Goal: Transaction & Acquisition: Purchase product/service

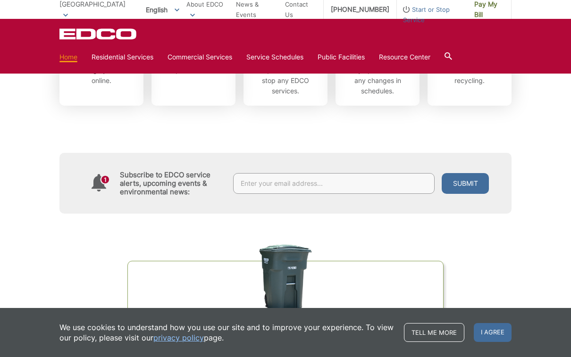
scroll to position [367, 0]
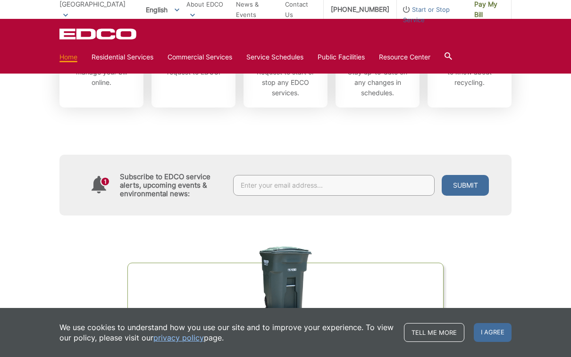
click at [100, 187] on icon at bounding box center [99, 183] width 15 height 15
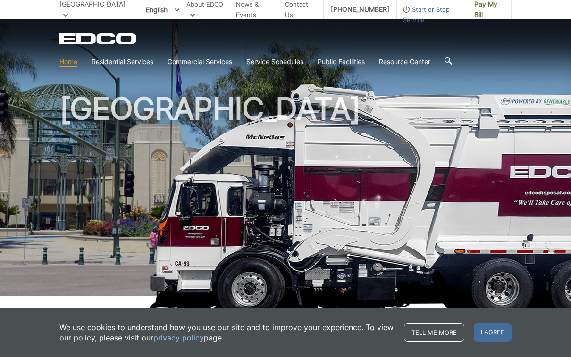
scroll to position [0, 0]
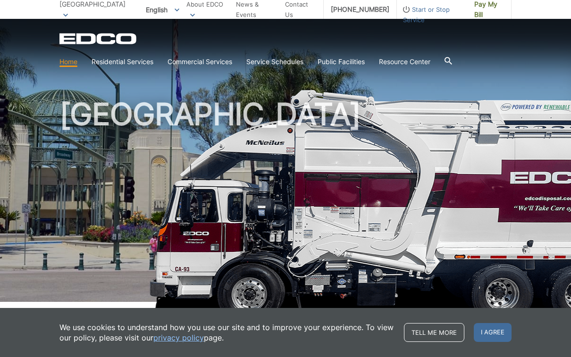
click at [434, 336] on link "Tell me more" at bounding box center [434, 332] width 60 height 19
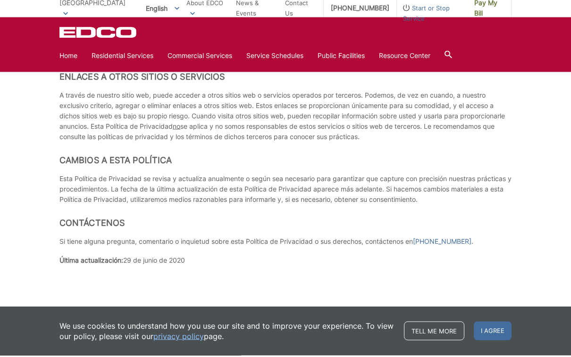
scroll to position [3862, 0]
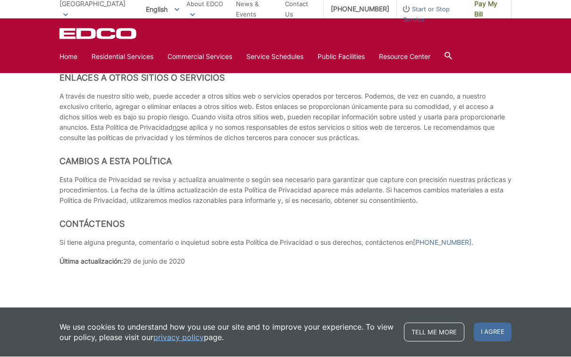
click at [176, 343] on link "privacy policy" at bounding box center [178, 338] width 50 height 10
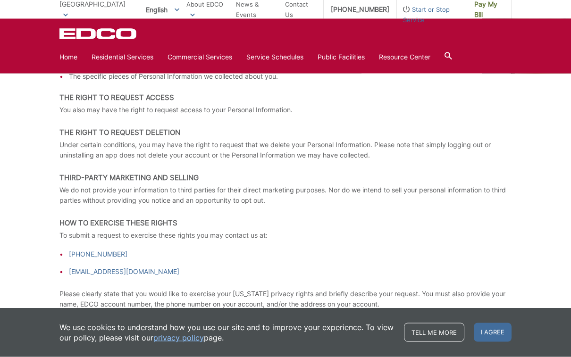
scroll to position [1356, 0]
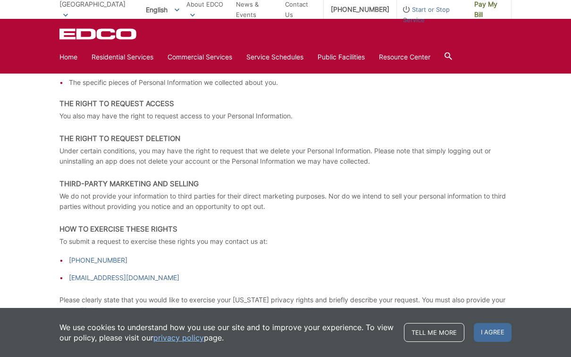
click at [488, 330] on span "I agree" at bounding box center [493, 332] width 38 height 19
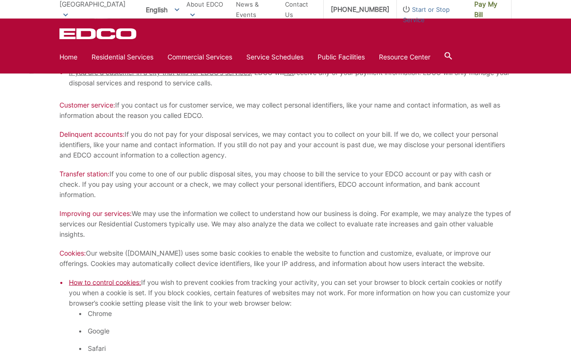
scroll to position [585, 0]
click at [101, 284] on span "How to control cookies:" at bounding box center [105, 281] width 72 height 8
click at [94, 286] on li "How to control cookies: If you wish to prevent cookies from tracking your activ…" at bounding box center [290, 348] width 442 height 144
click at [103, 282] on span "How to control cookies:" at bounding box center [105, 281] width 72 height 8
click at [102, 282] on span "How to control cookies:" at bounding box center [105, 281] width 72 height 8
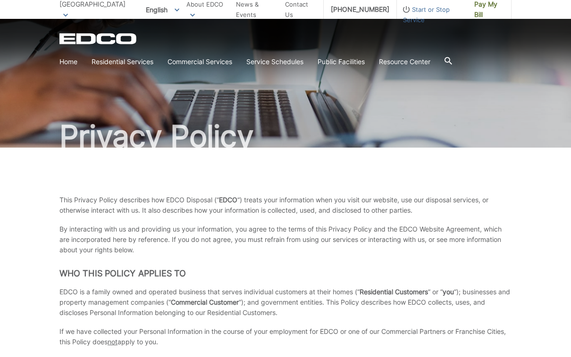
scroll to position [0, 0]
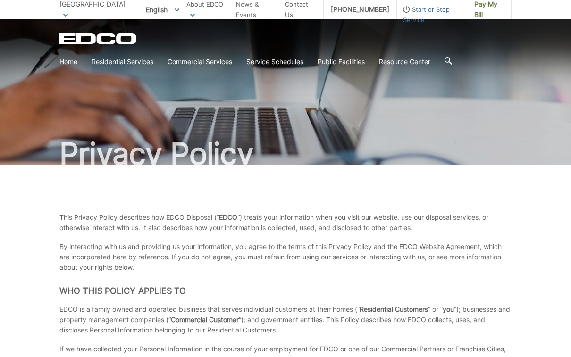
click at [474, 3] on span "Pay My Bill" at bounding box center [489, 9] width 30 height 21
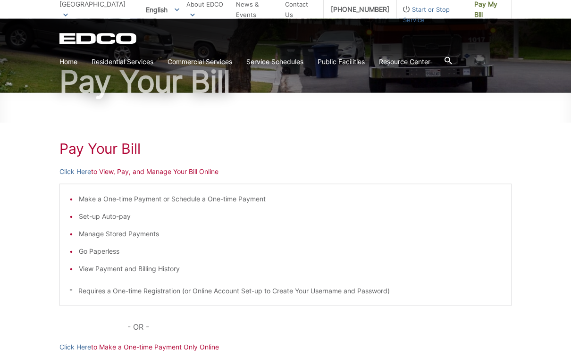
scroll to position [75, 0]
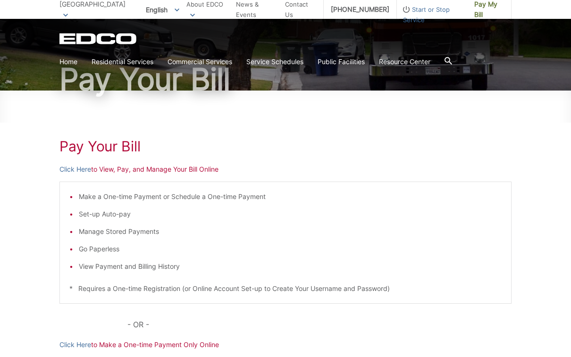
click at [73, 172] on link "Click Here" at bounding box center [75, 169] width 32 height 10
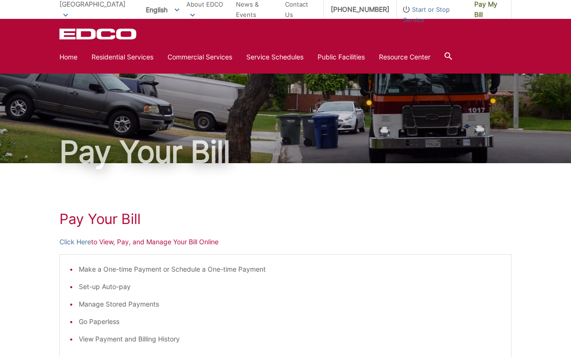
scroll to position [0, 0]
